Goal: Understand process/instructions

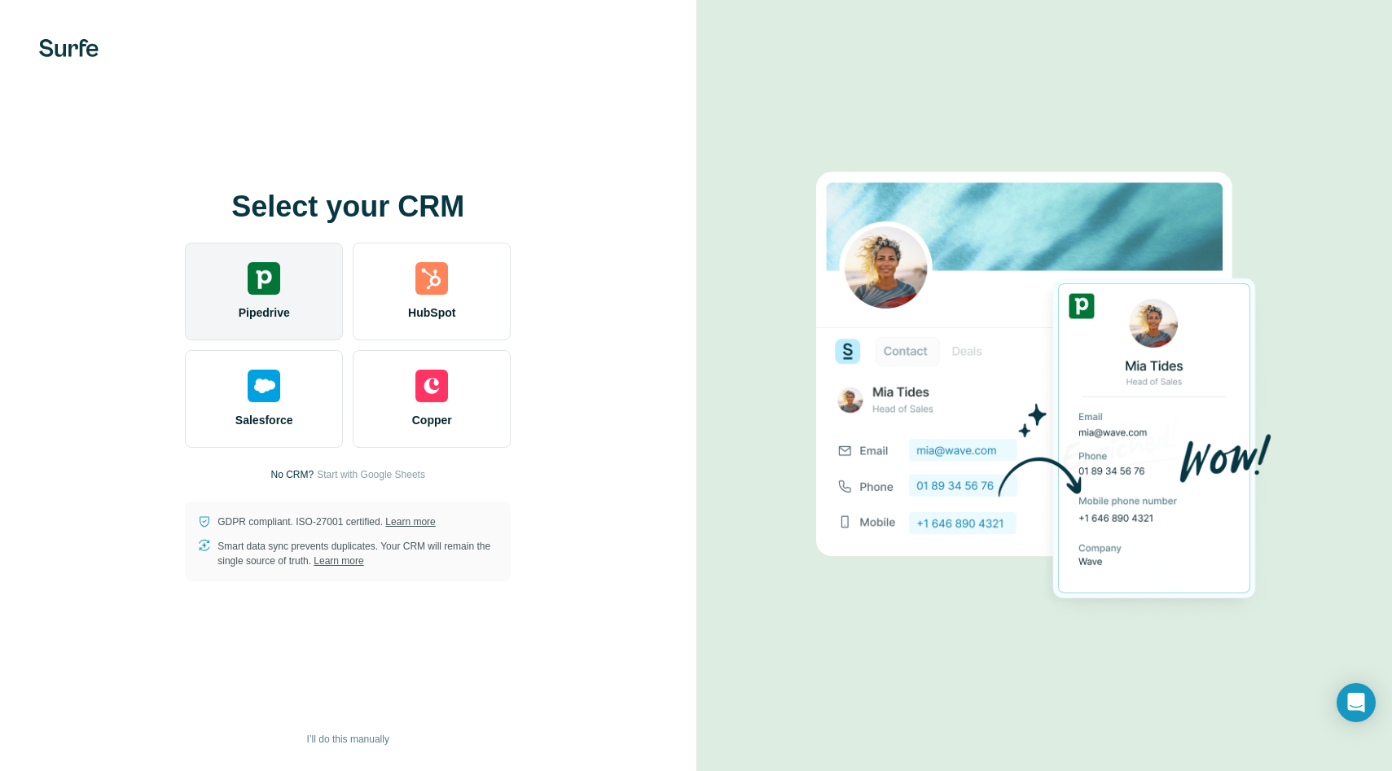
click at [275, 310] on span "Pipedrive" at bounding box center [264, 313] width 51 height 16
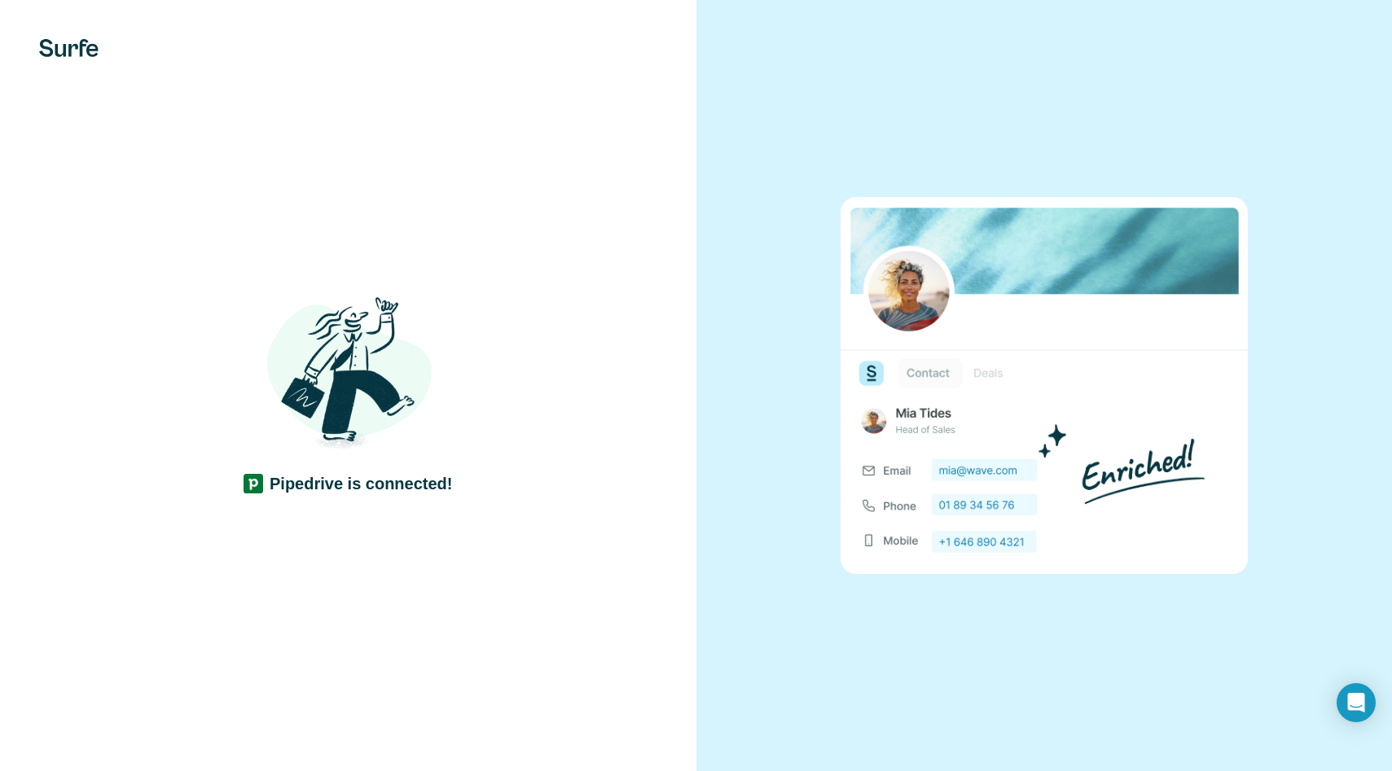
click at [586, 431] on div "Pipedrive is connected!" at bounding box center [348, 386] width 631 height 218
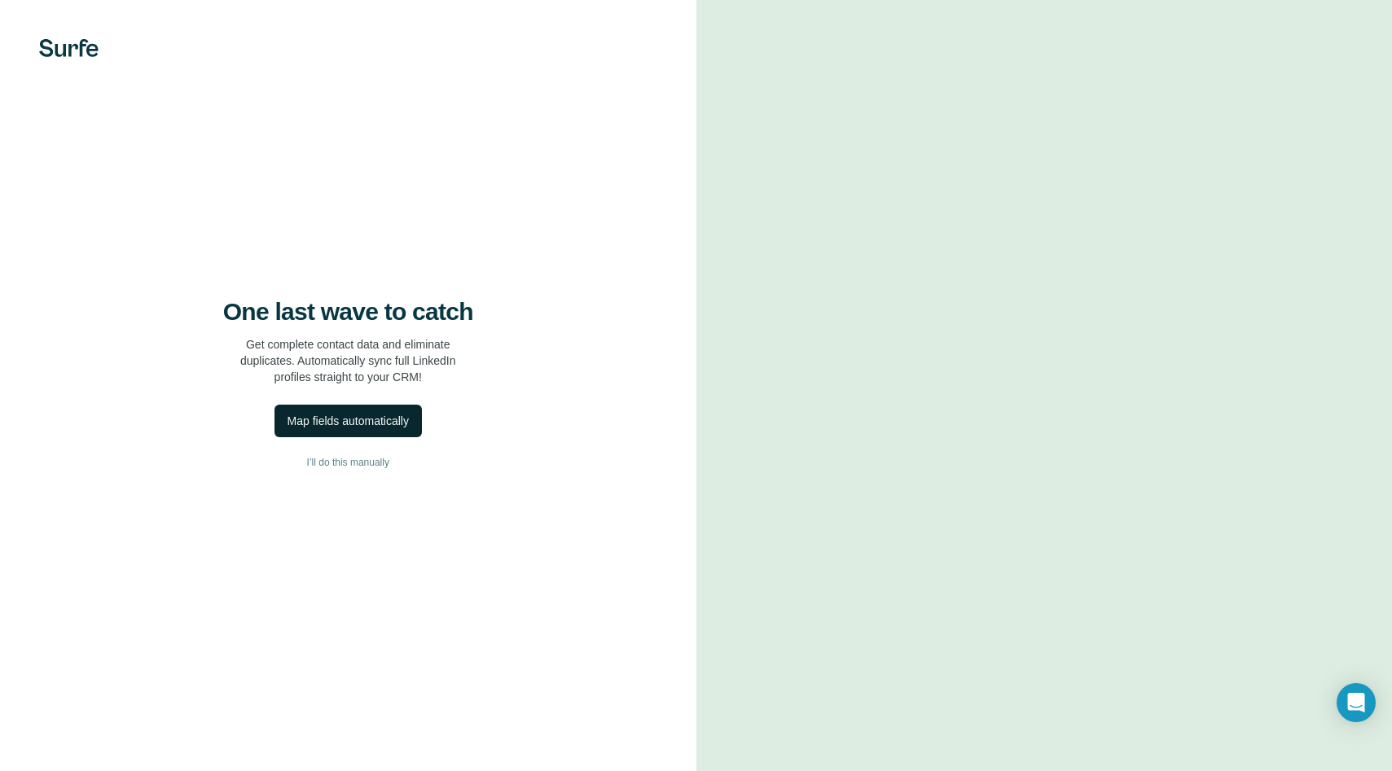
click at [373, 422] on div "Map fields automatically" at bounding box center [347, 421] width 121 height 16
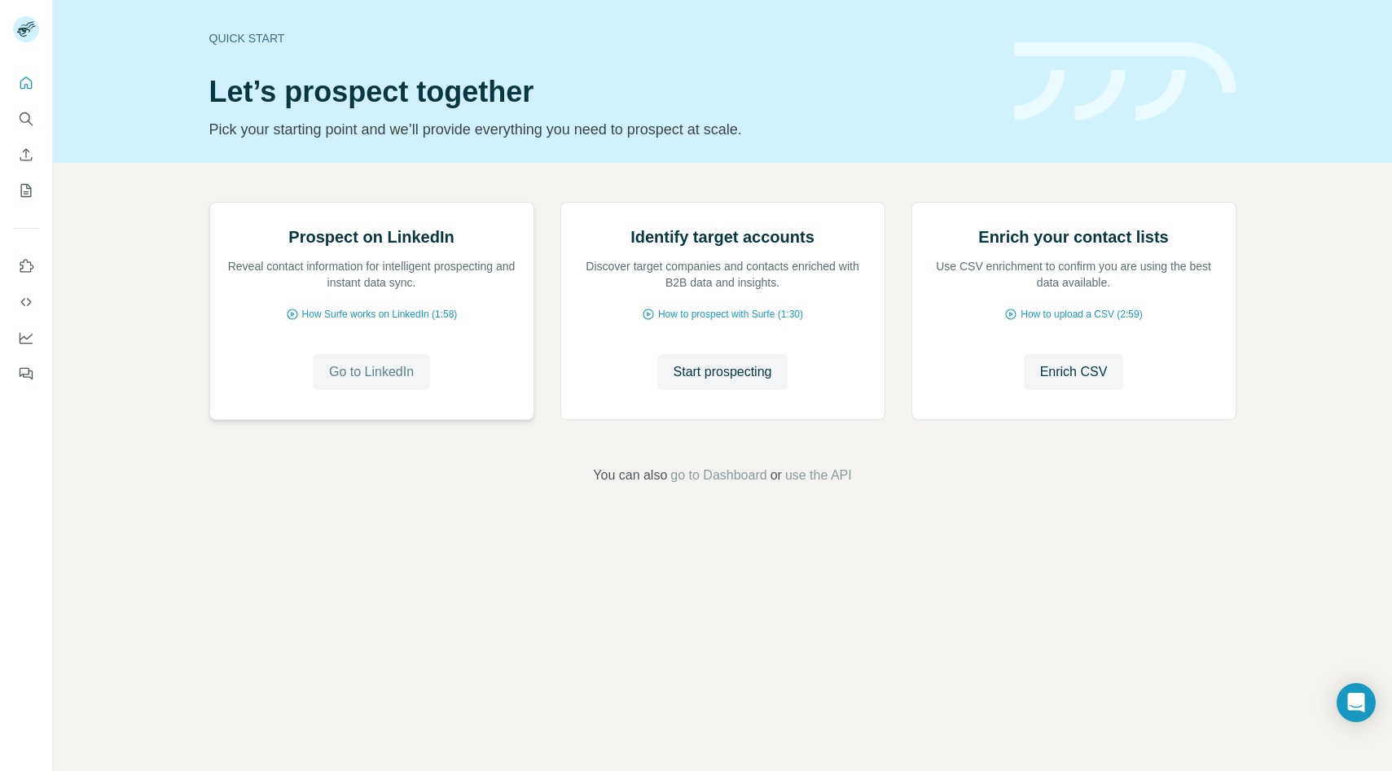
click at [406, 382] on span "Go to LinkedIn" at bounding box center [371, 372] width 85 height 20
